Goal: Find contact information: Find contact information

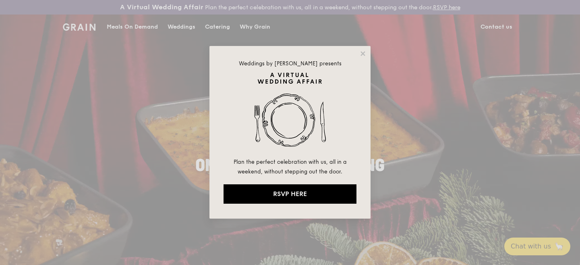
drag, startPoint x: 361, startPoint y: 57, endPoint x: 359, endPoint y: 62, distance: 5.6
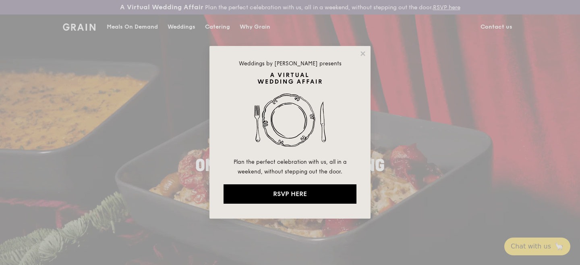
click at [359, 62] on div "Weddings by Grain presents Plan the perfect celebration with us, all in a weeke…" at bounding box center [290, 132] width 161 height 172
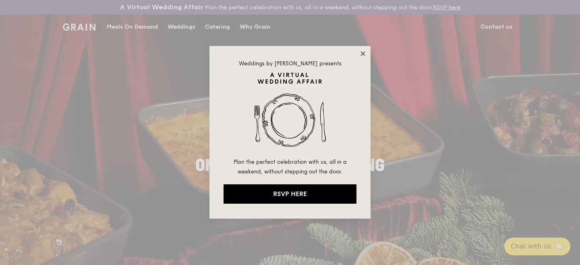
click at [360, 56] on icon at bounding box center [362, 53] width 7 height 7
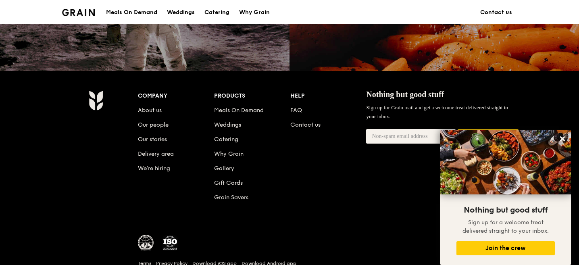
scroll to position [847, 0]
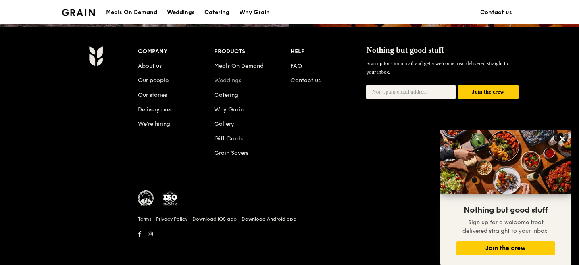
click at [225, 81] on link "Weddings" at bounding box center [227, 80] width 27 height 7
click at [300, 80] on link "Contact us" at bounding box center [305, 80] width 30 height 7
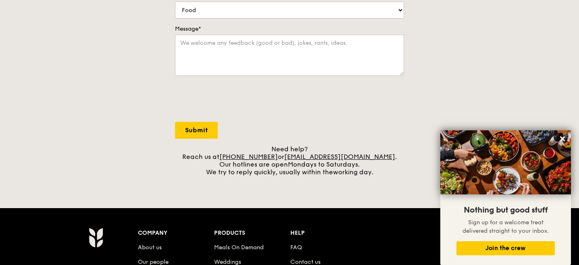
scroll to position [250, 0]
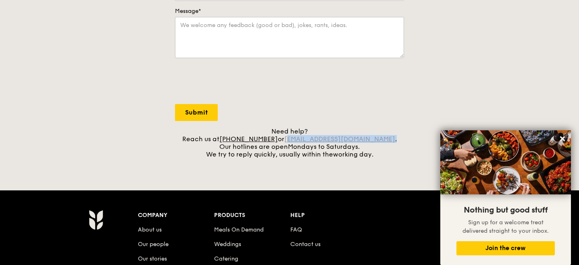
drag, startPoint x: 376, startPoint y: 139, endPoint x: 299, endPoint y: 139, distance: 76.2
click at [299, 139] on div "Need help? Reach us at [PHONE_NUMBER] or [EMAIL_ADDRESS][DOMAIN_NAME] . Our hot…" at bounding box center [289, 142] width 229 height 31
copy div "[EMAIL_ADDRESS][DOMAIN_NAME] ."
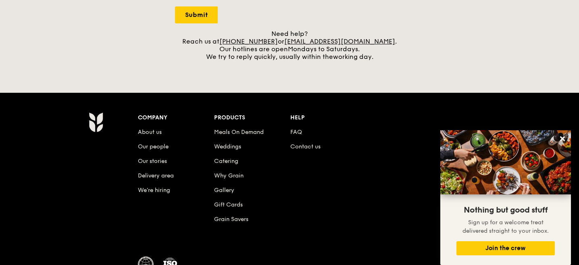
scroll to position [371, 0]
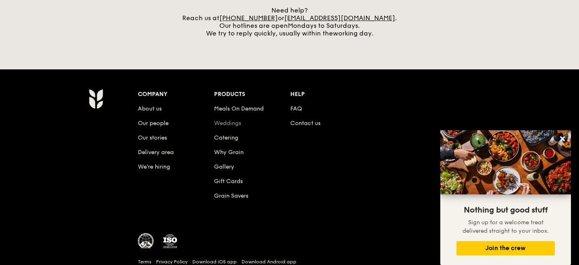
click at [218, 123] on link "Weddings" at bounding box center [227, 123] width 27 height 7
